Goal: Task Accomplishment & Management: Manage account settings

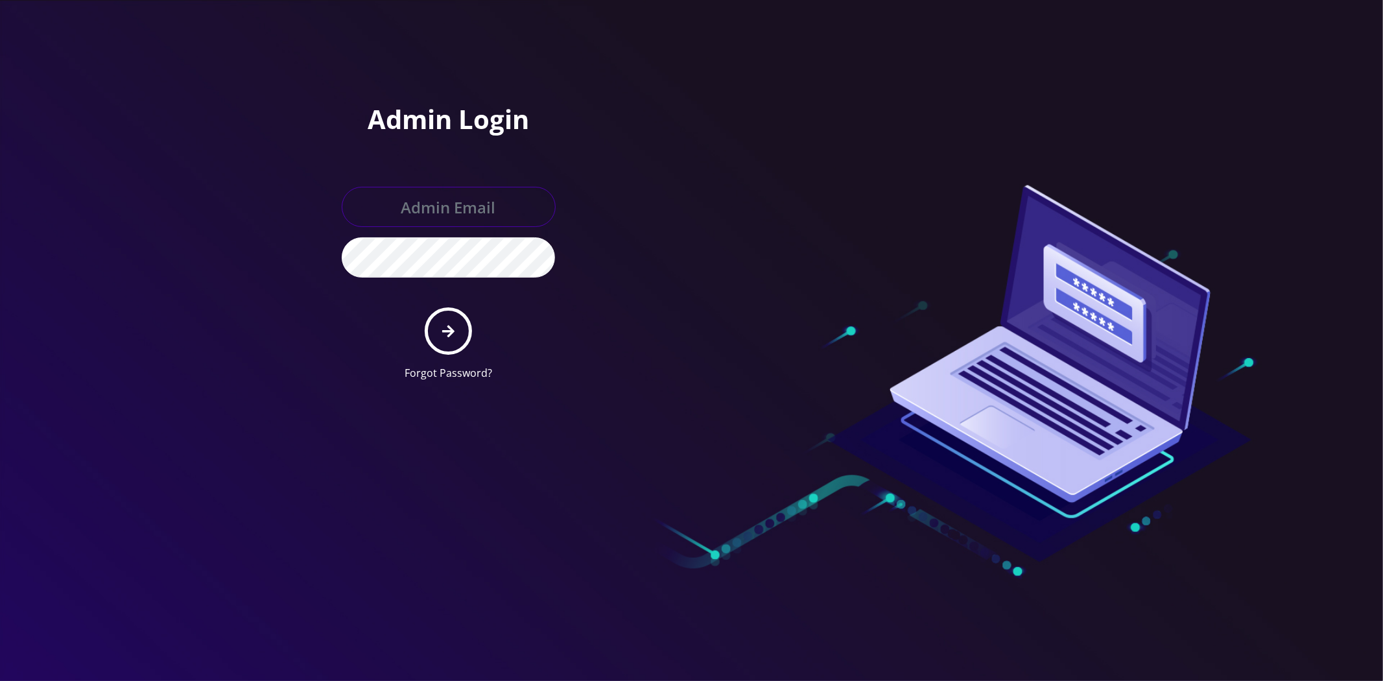
type input "[EMAIL_ADDRESS][DOMAIN_NAME]"
click at [436, 313] on button "submit" at bounding box center [448, 330] width 47 height 47
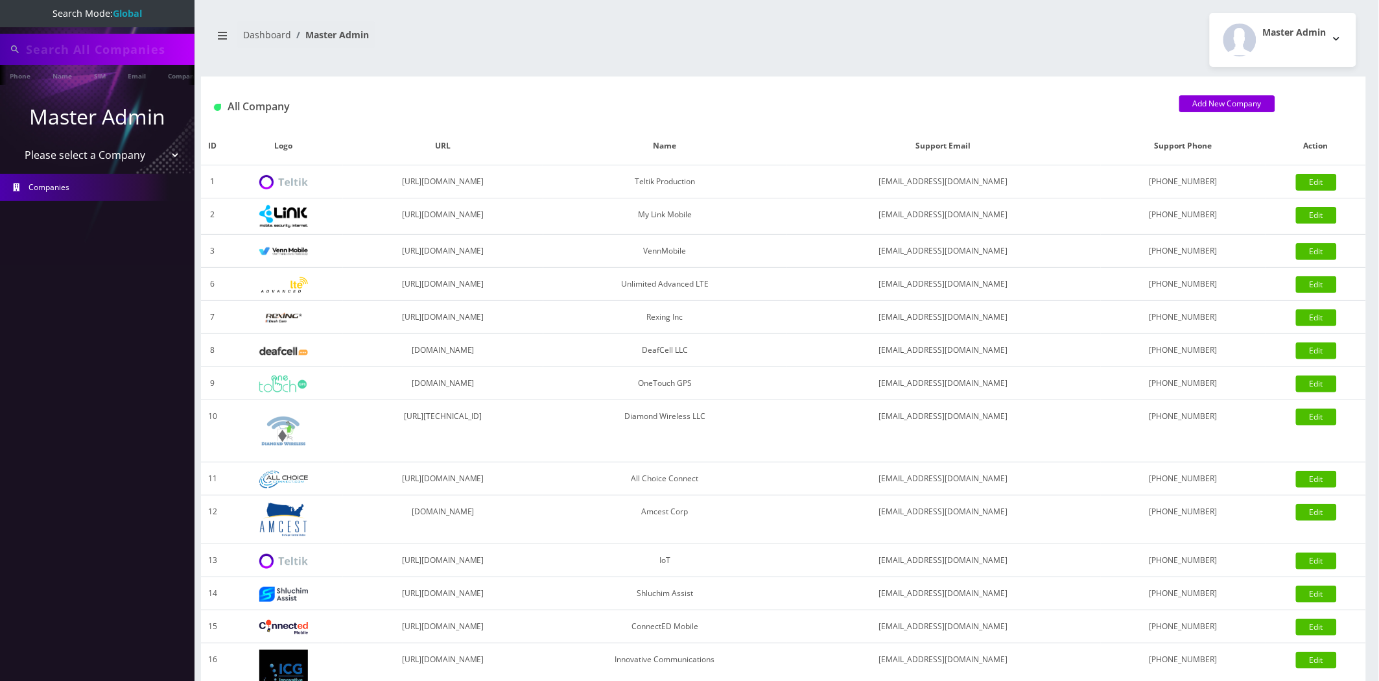
type input "[EMAIL_ADDRESS][DOMAIN_NAME]"
click at [104, 145] on select "Please select a Company Teltik Production My Link Mobile VennMobile Unlimited A…" at bounding box center [97, 156] width 165 height 25
select select "14"
click at [15, 144] on select "Please select a Company Teltik Production My Link Mobile VennMobile Unlimited A…" at bounding box center [97, 156] width 165 height 25
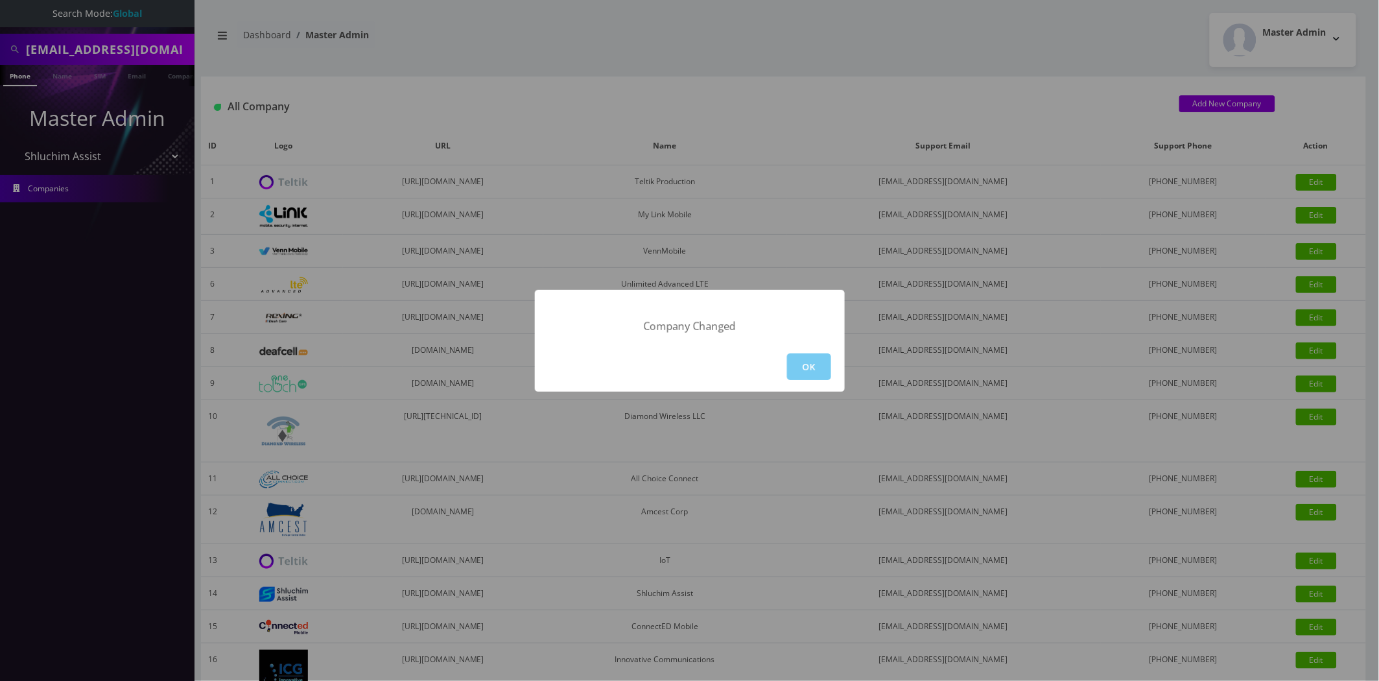
click at [812, 370] on button "OK" at bounding box center [809, 366] width 44 height 27
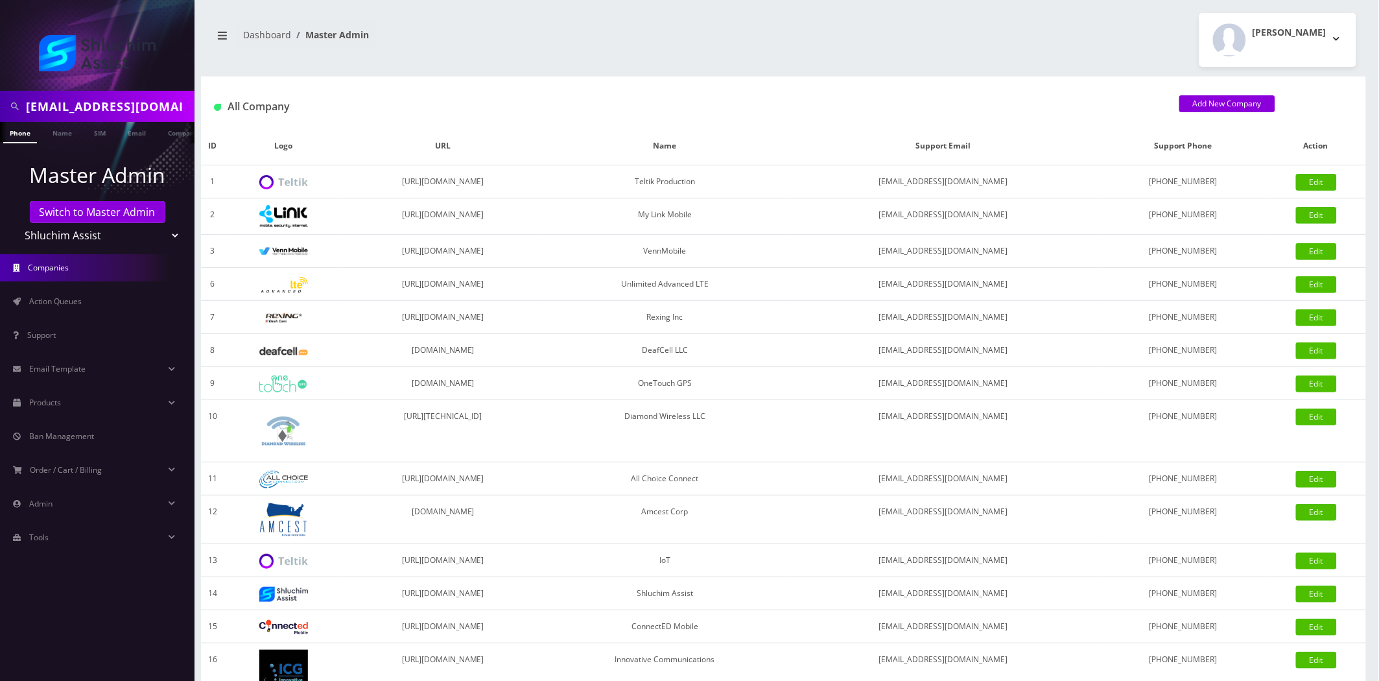
click at [63, 226] on select "Teltik Production My Link Mobile VennMobile Unlimited Advanced LTE [PERSON_NAME…" at bounding box center [97, 235] width 165 height 25
select select "13"
click at [15, 223] on select "Teltik Production My Link Mobile VennMobile Unlimited Advanced LTE Rexing Inc D…" at bounding box center [97, 235] width 165 height 25
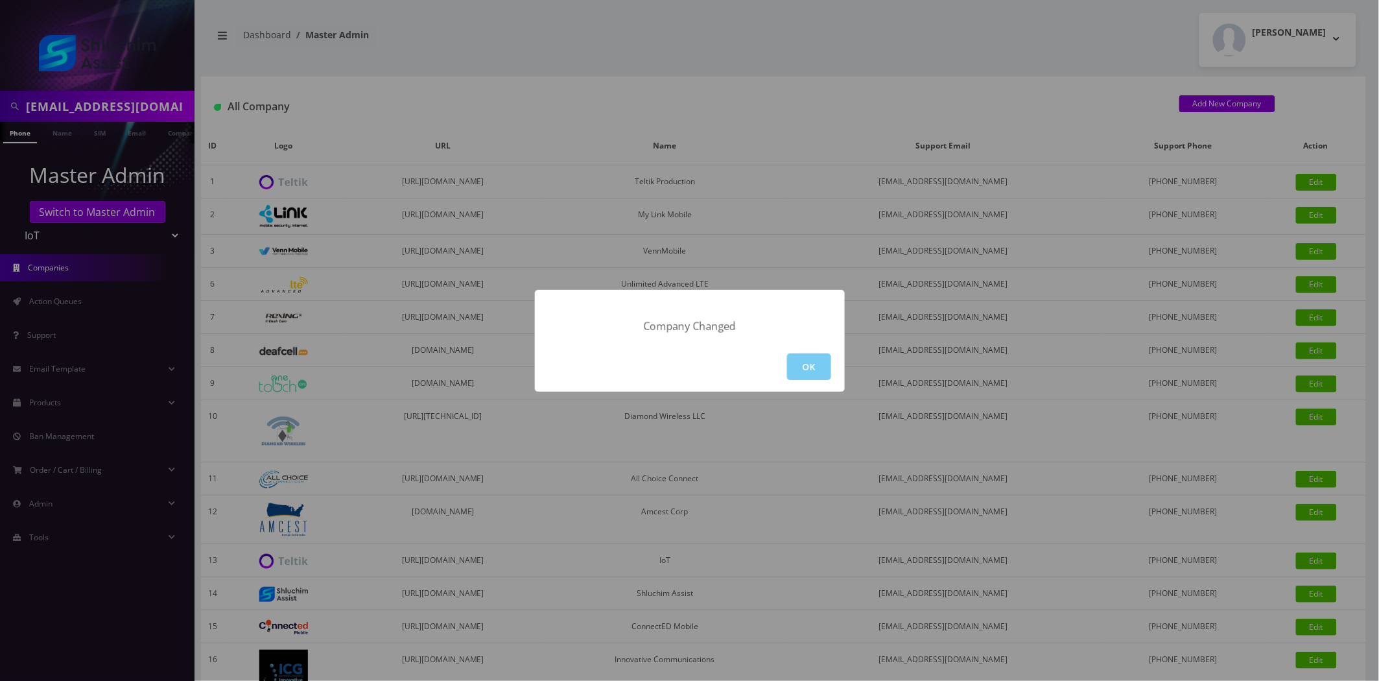
click at [809, 355] on button "OK" at bounding box center [809, 366] width 44 height 27
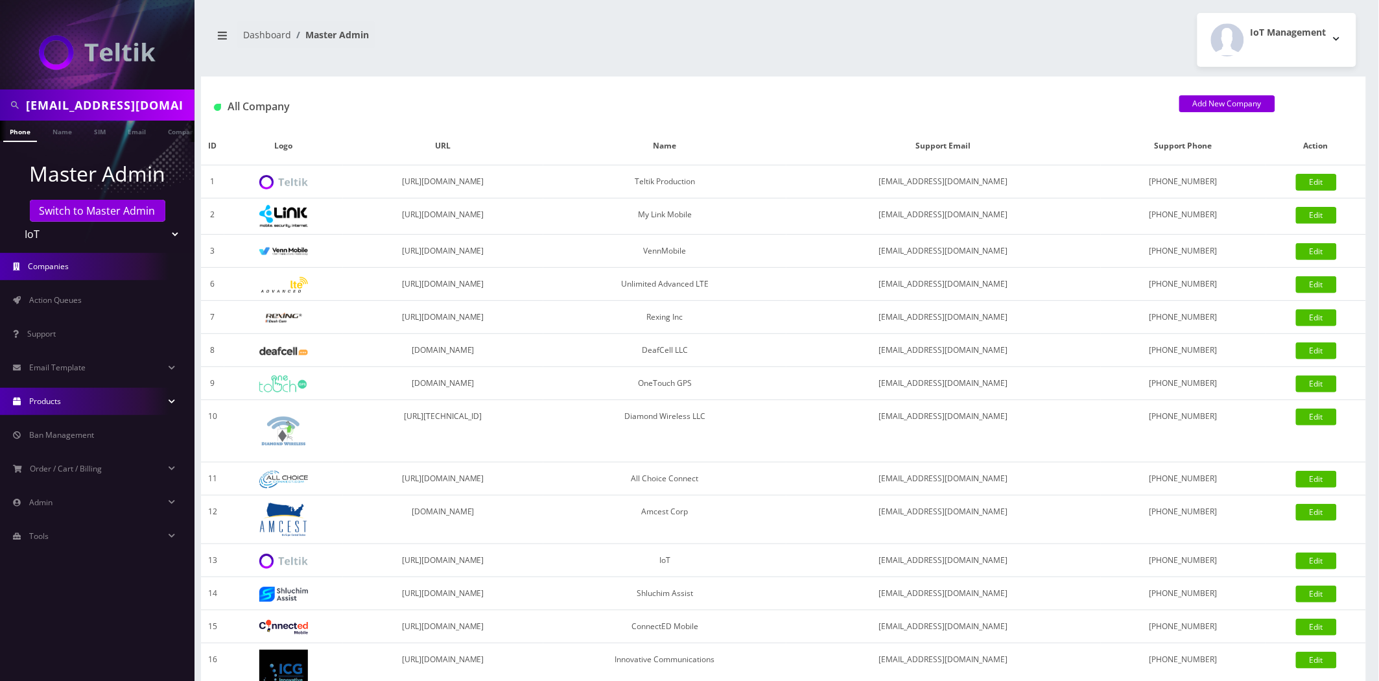
click at [47, 404] on span "Products" at bounding box center [45, 401] width 32 height 11
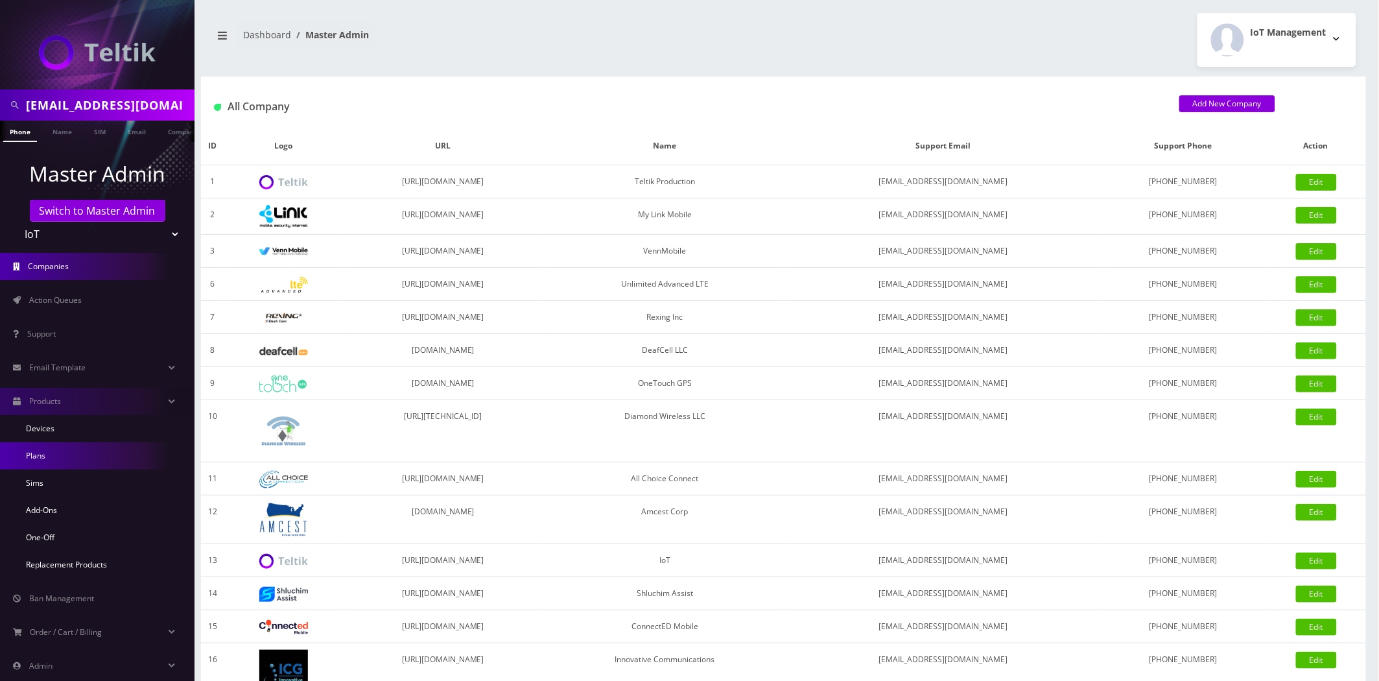
click at [32, 449] on link "Plans" at bounding box center [97, 455] width 195 height 27
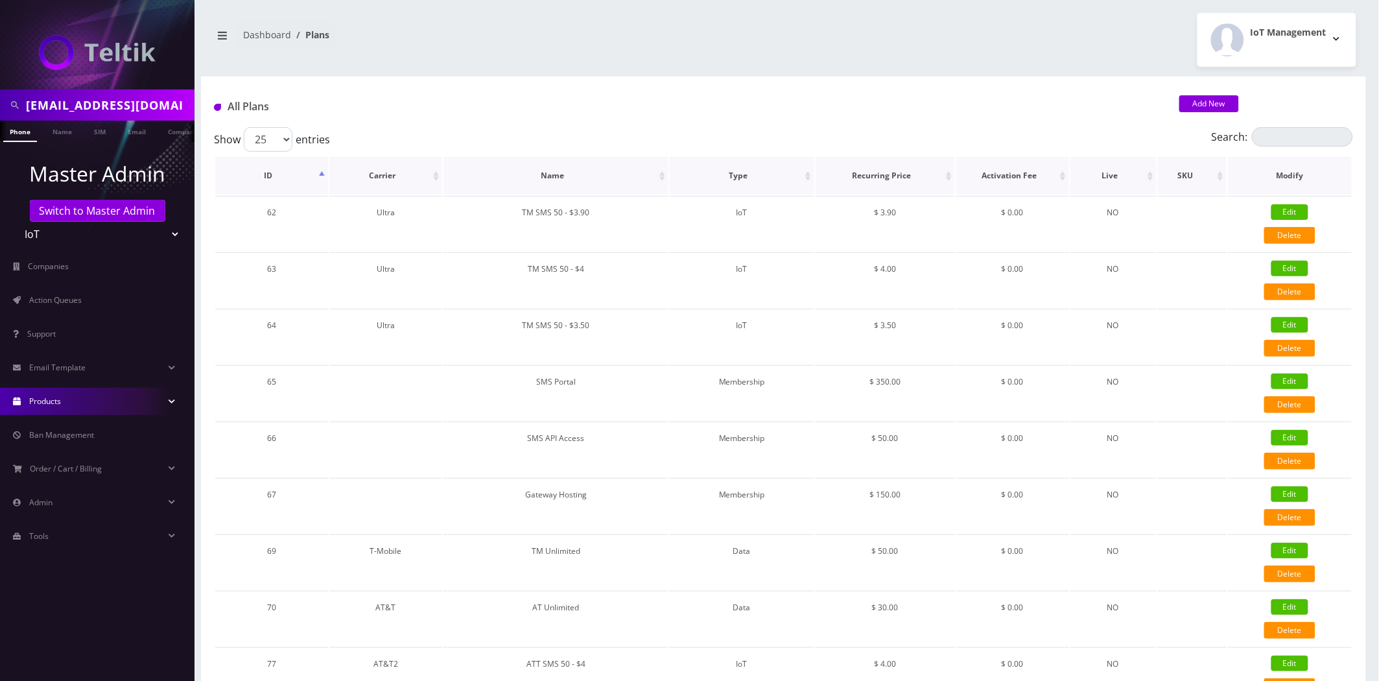
click at [273, 185] on th "ID" at bounding box center [271, 176] width 113 height 38
click at [1287, 211] on link "Edit" at bounding box center [1290, 212] width 37 height 16
type input "TM SMS 50 - $6.50 + Core"
select select "7"
select select "5"
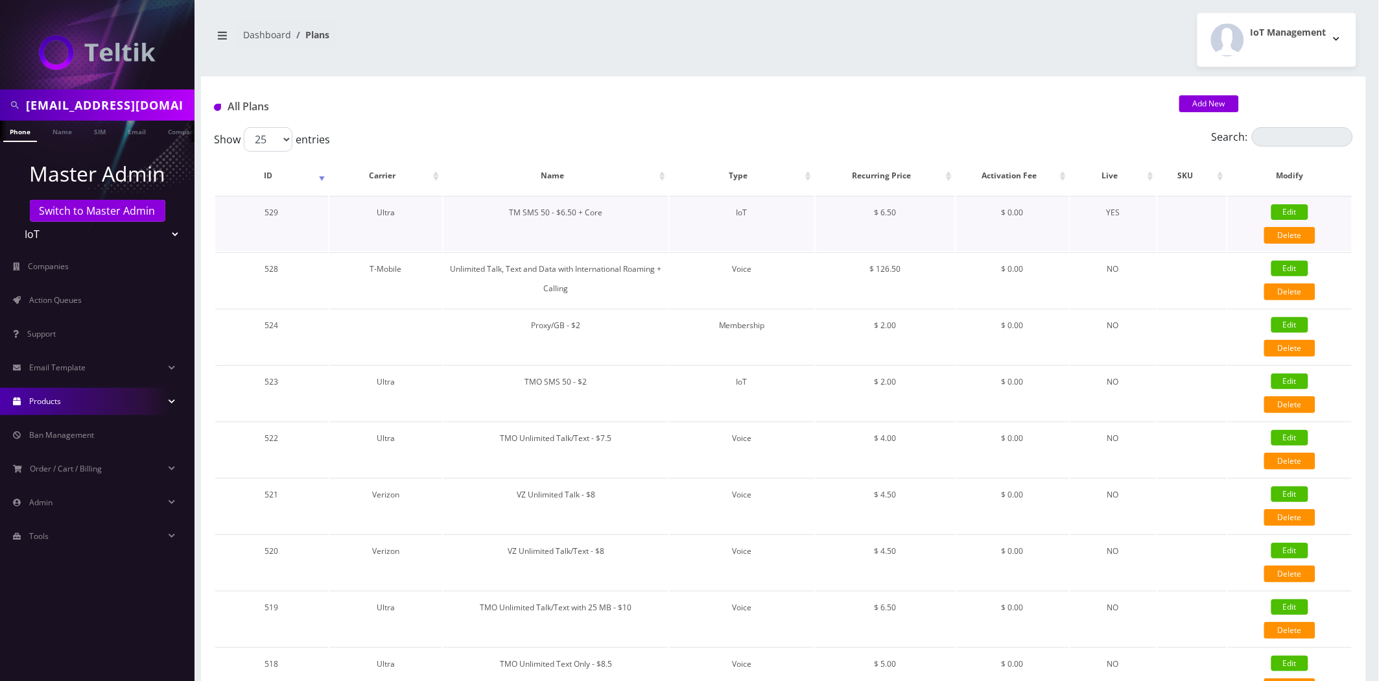
select select "0"
checkbox input "false"
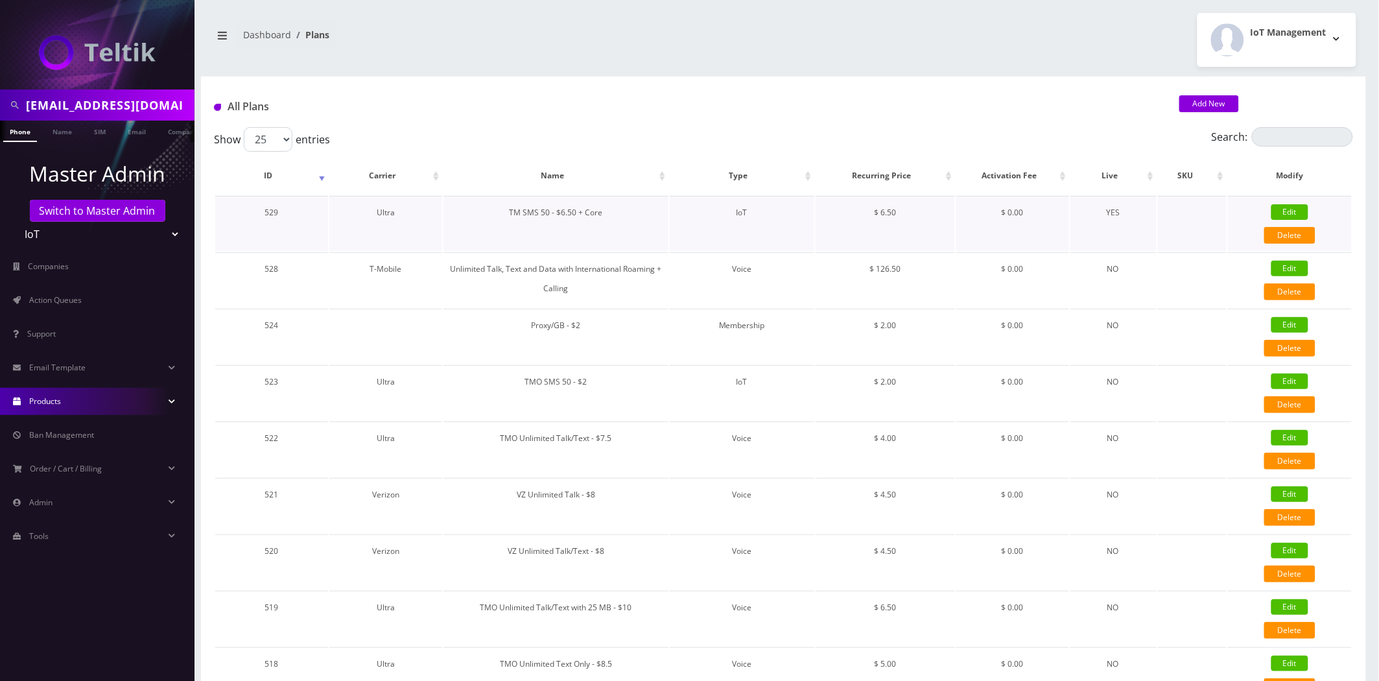
checkbox input "false"
type input "326"
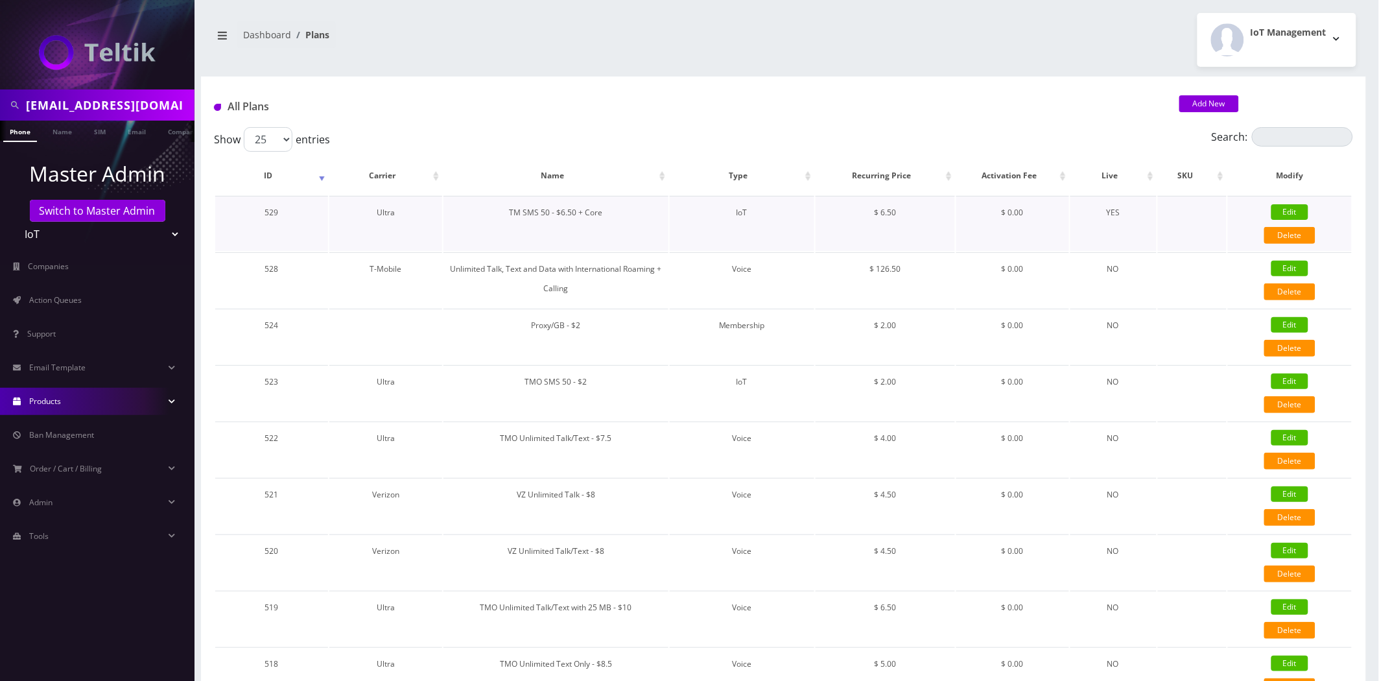
type input "IMSI"
checkbox input "true"
checkbox input "false"
type input "6.5"
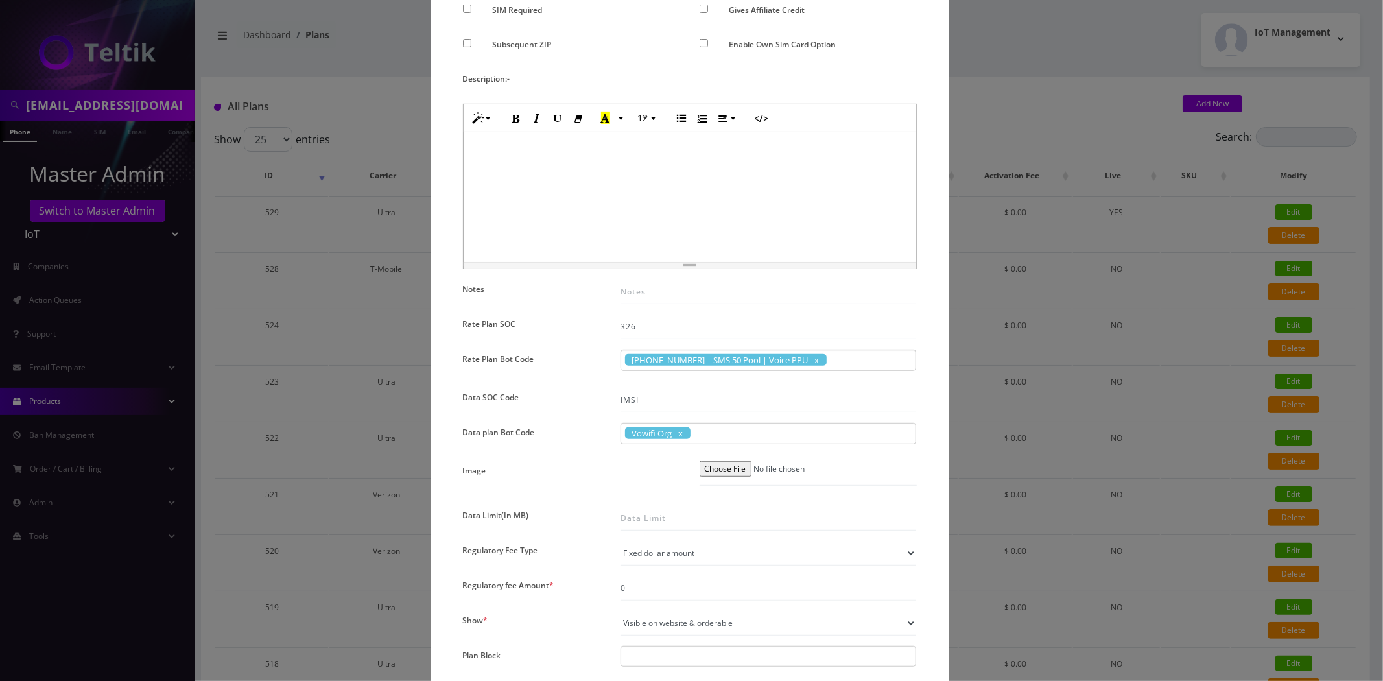
scroll to position [576, 0]
